Goal: Check status: Check status

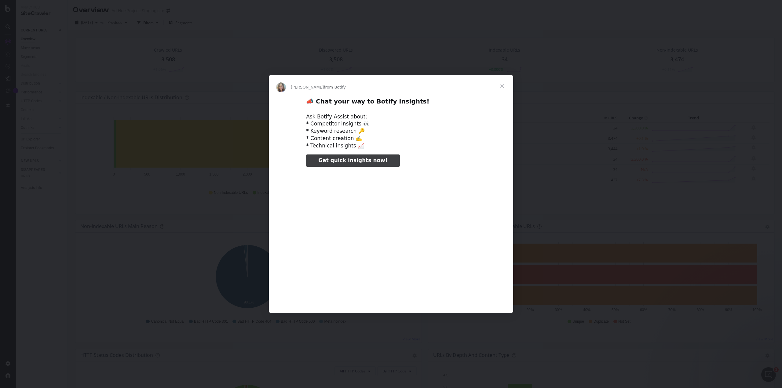
click at [503, 86] on span "Close" at bounding box center [502, 86] width 22 height 22
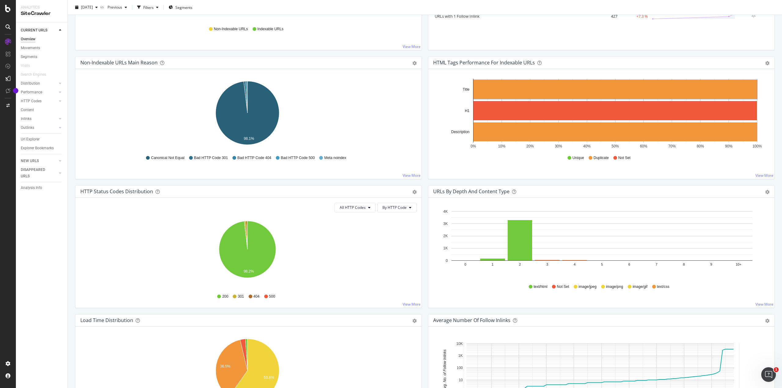
scroll to position [162, 0]
